Goal: Task Accomplishment & Management: Manage account settings

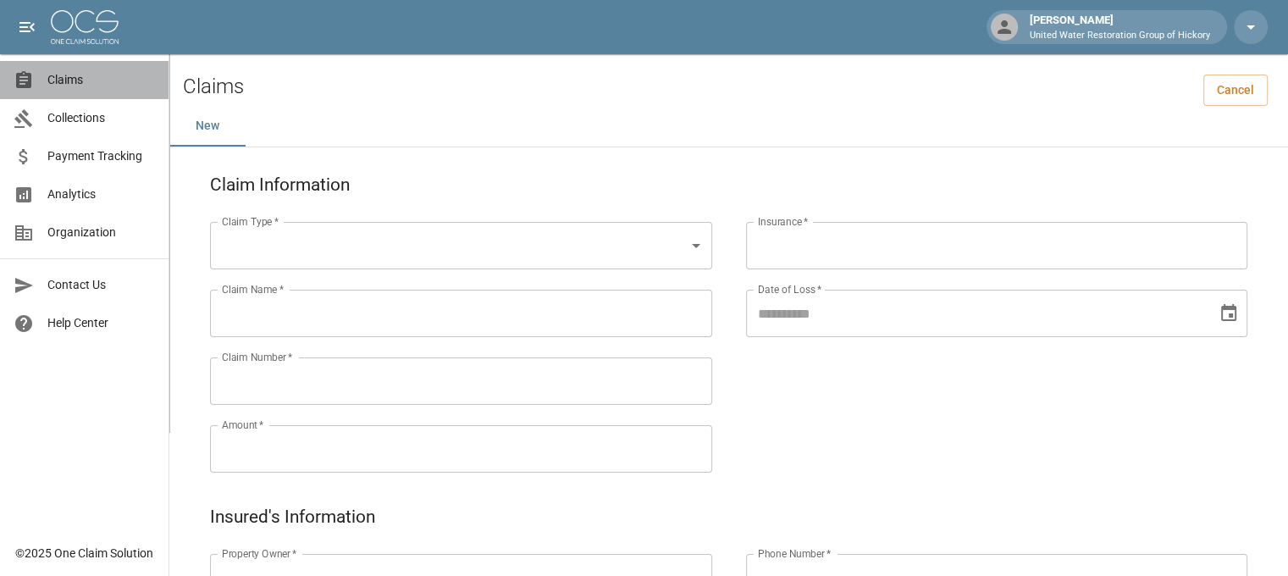
click at [58, 77] on span "Claims" at bounding box center [101, 80] width 108 height 18
click at [69, 72] on span "Claims" at bounding box center [101, 80] width 108 height 18
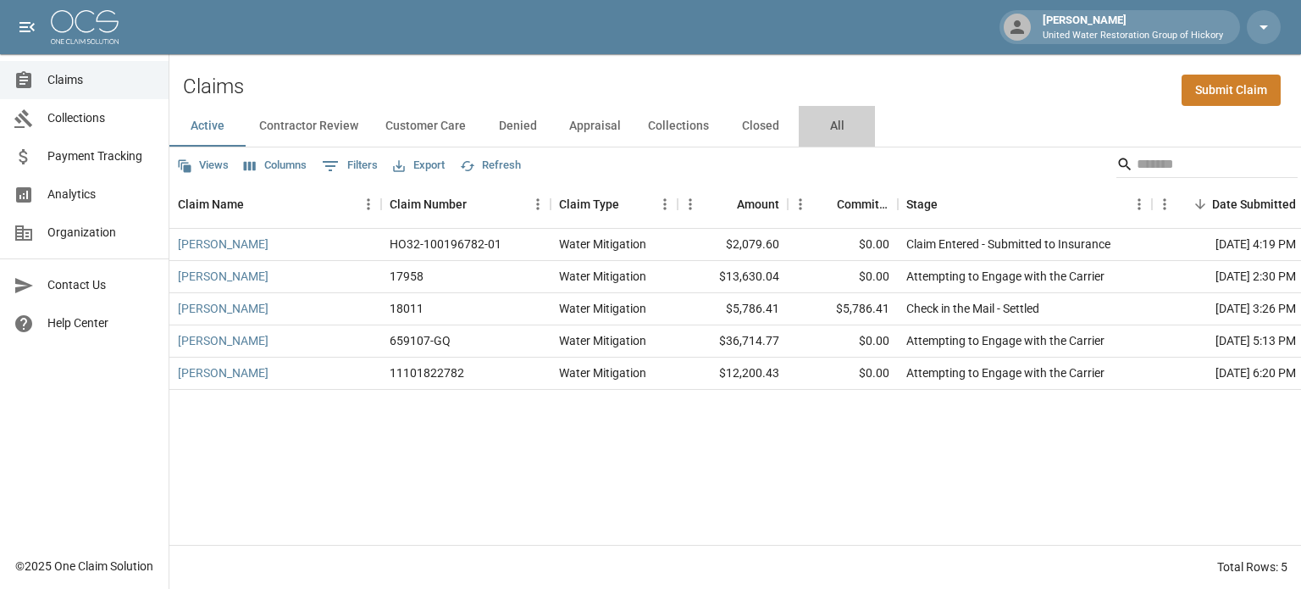
click at [839, 131] on button "All" at bounding box center [837, 126] width 76 height 41
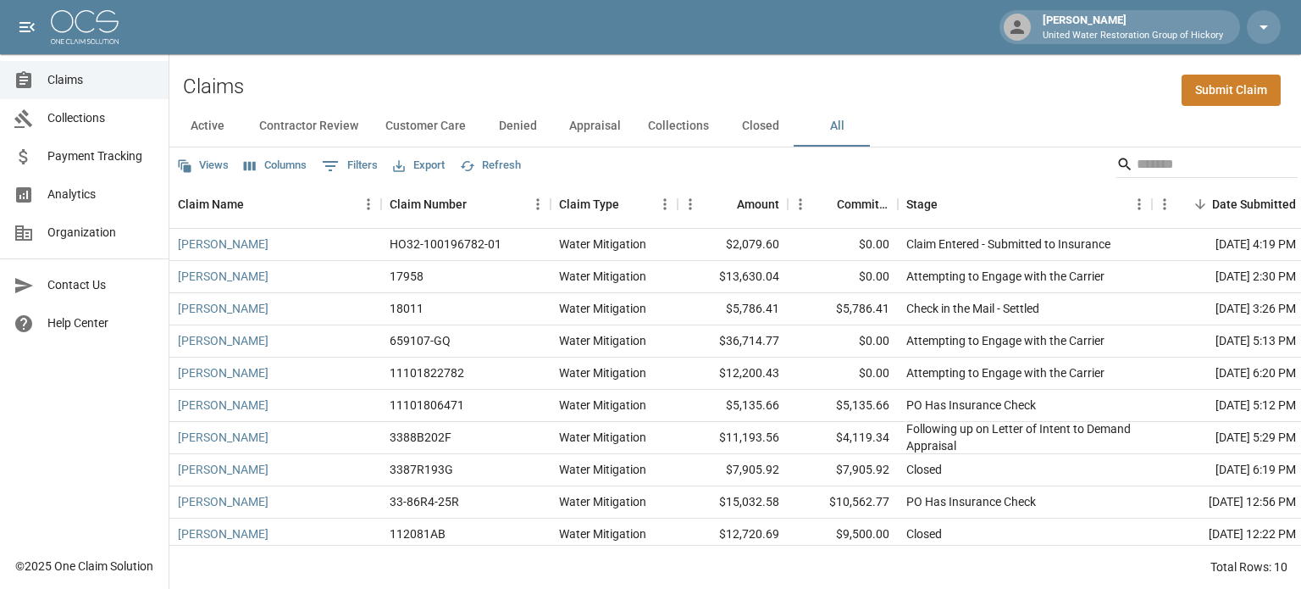
scroll to position [18, 0]
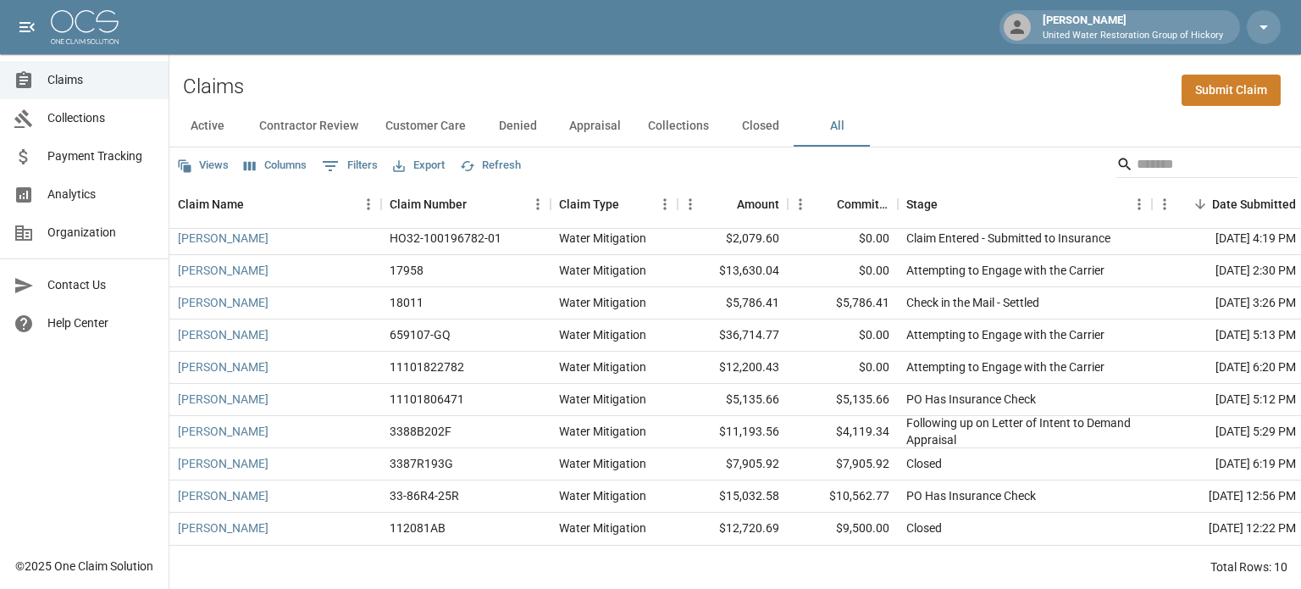
click at [709, 87] on div "Claims Submit Claim" at bounding box center [734, 80] width 1131 height 52
click at [834, 125] on button "All" at bounding box center [837, 126] width 76 height 41
